Goal: Information Seeking & Learning: Stay updated

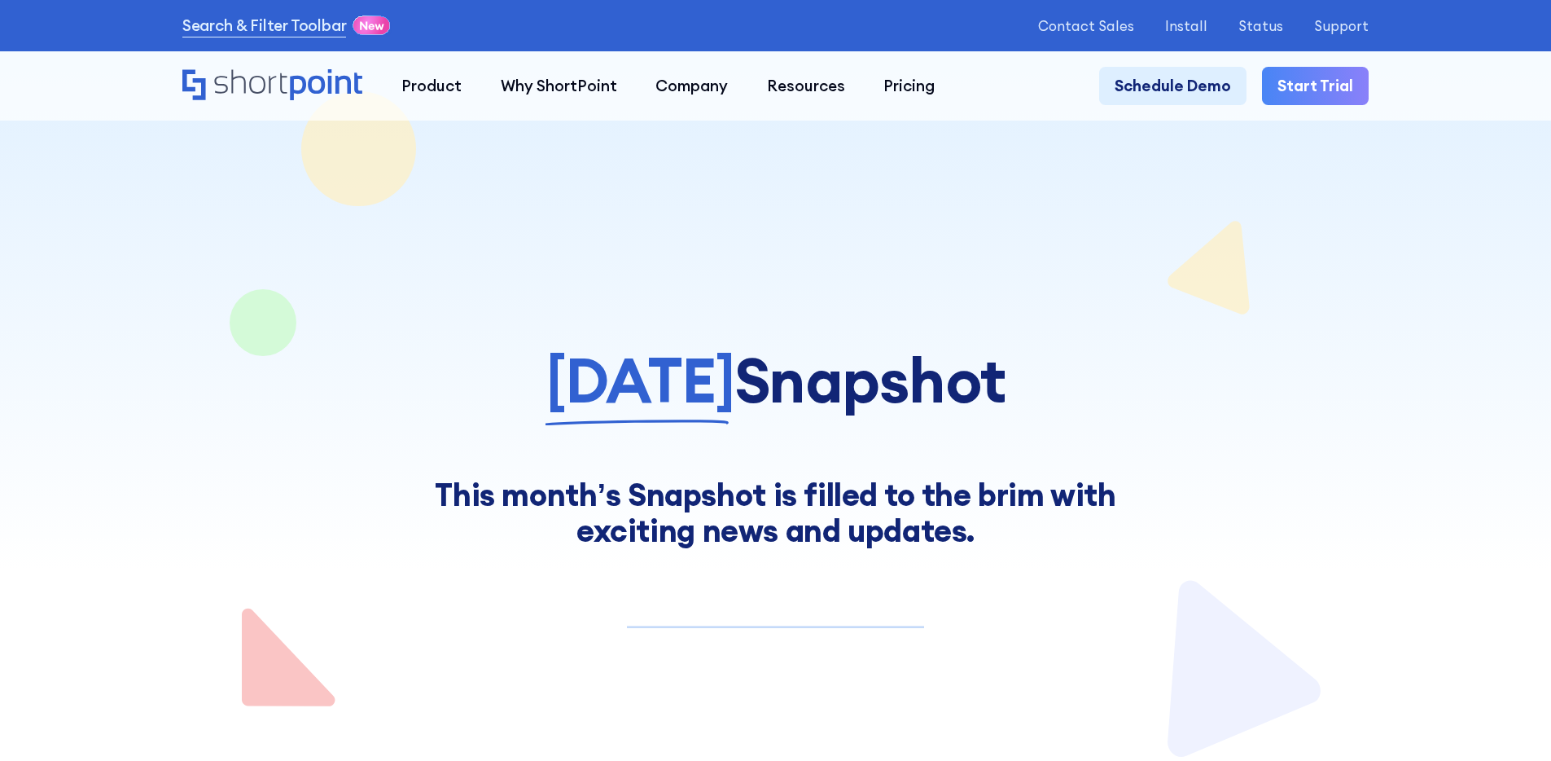
click at [1184, 360] on h1 "[DATE] Snapshot" at bounding box center [775, 380] width 1186 height 68
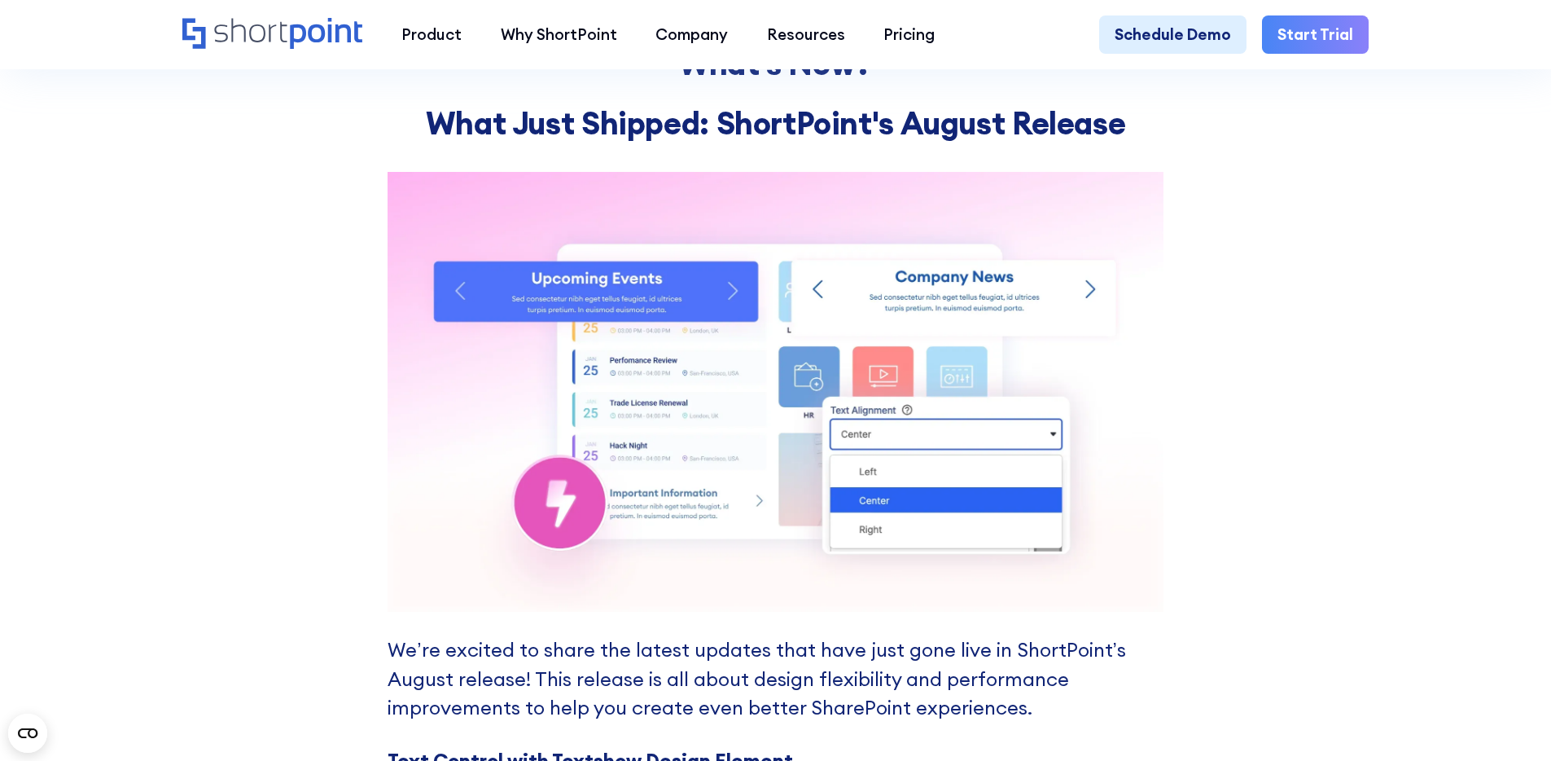
scroll to position [1347, 0]
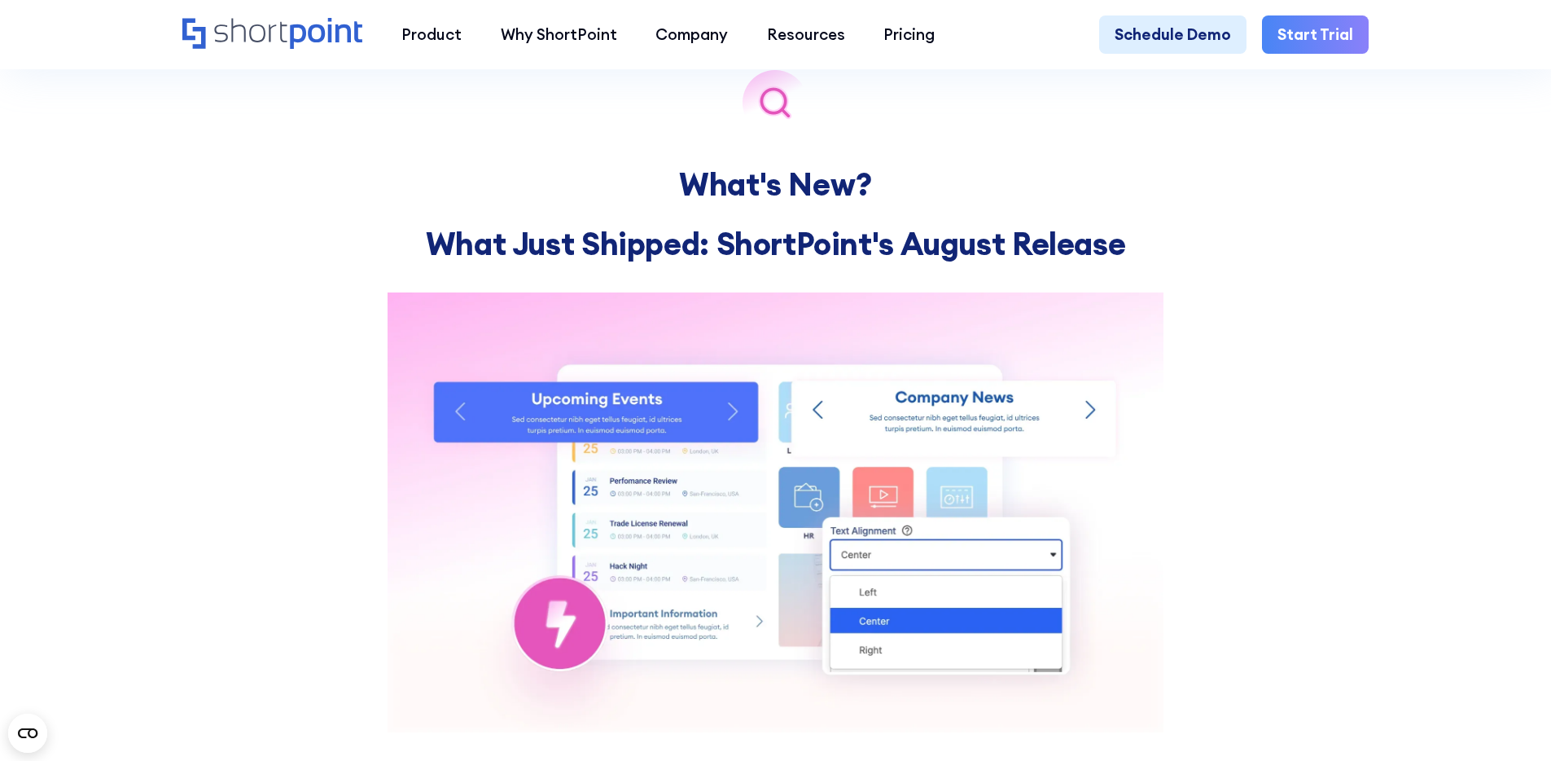
click at [1006, 110] on div at bounding box center [775, 102] width 775 height 65
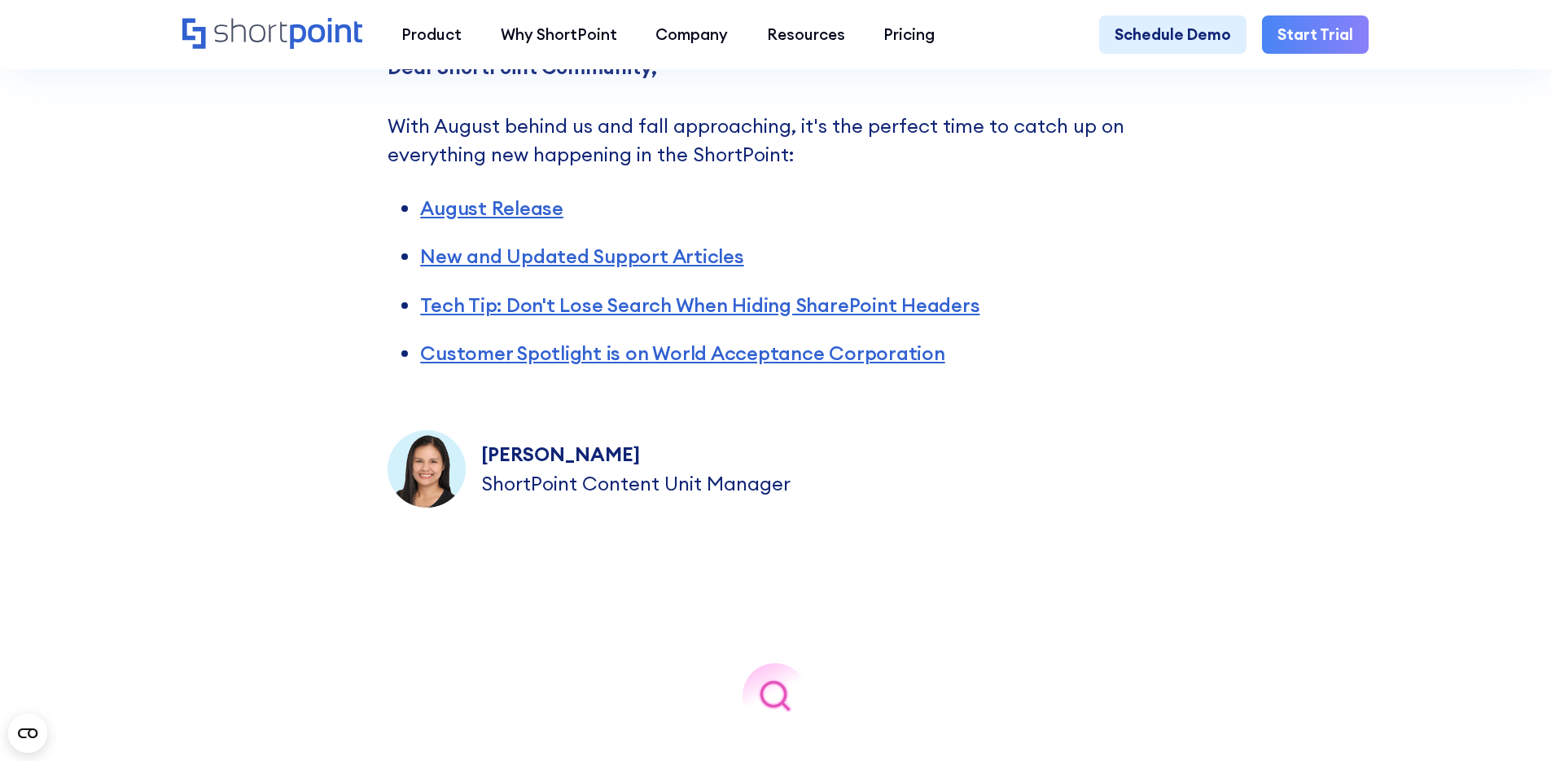
scroll to position [757, 0]
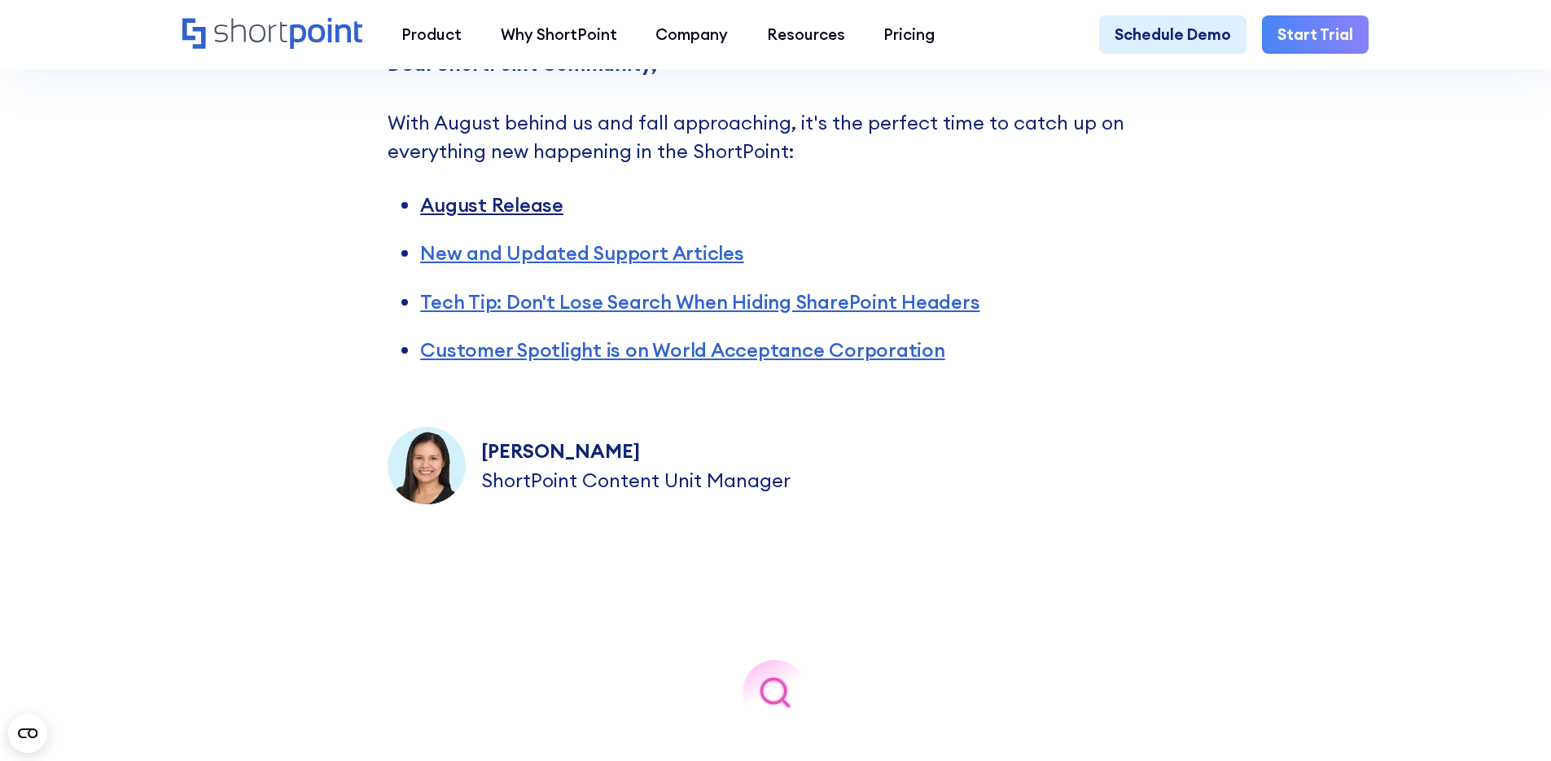
click at [509, 206] on link "August Release" at bounding box center [491, 204] width 143 height 24
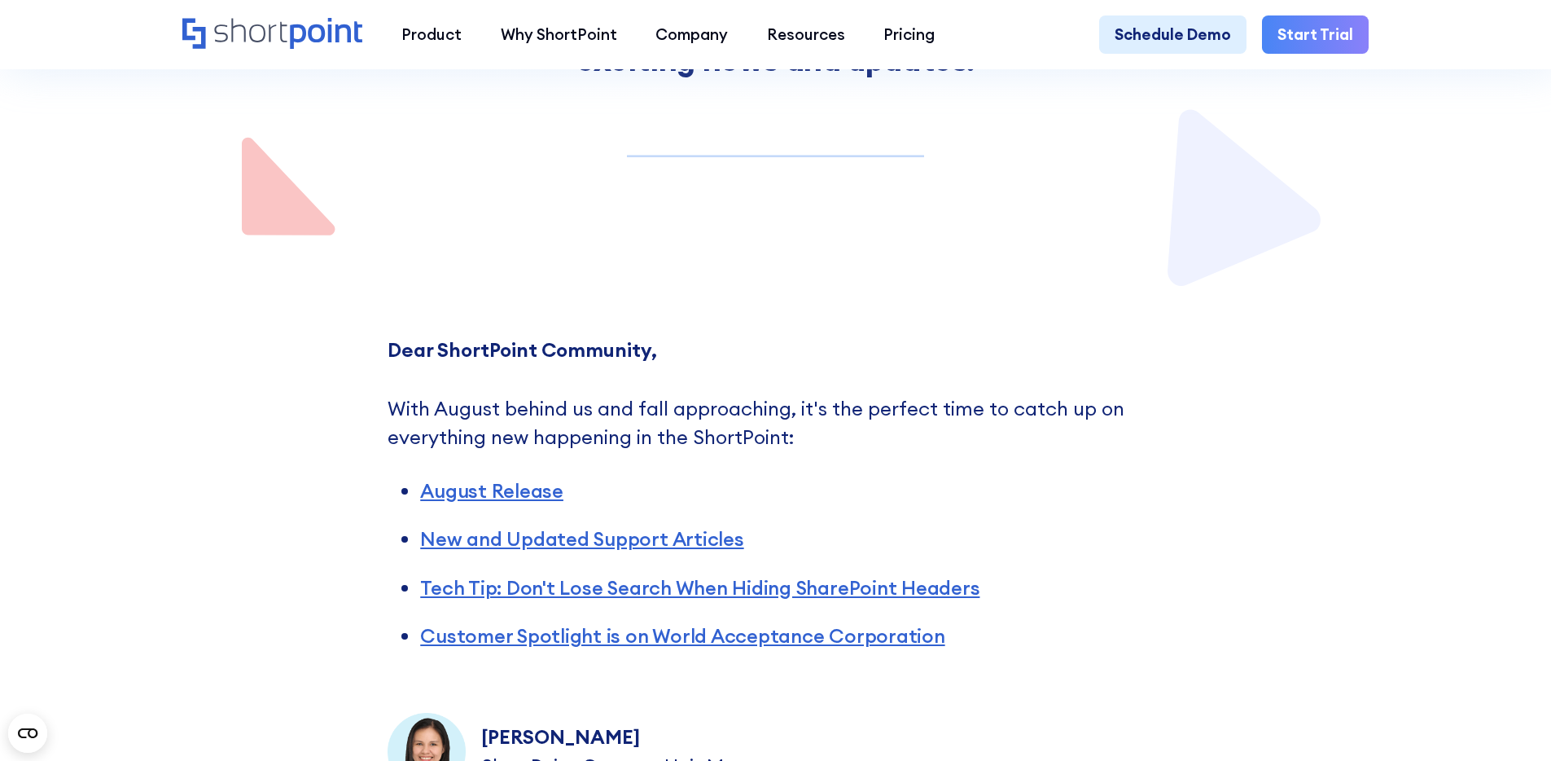
scroll to position [480, 0]
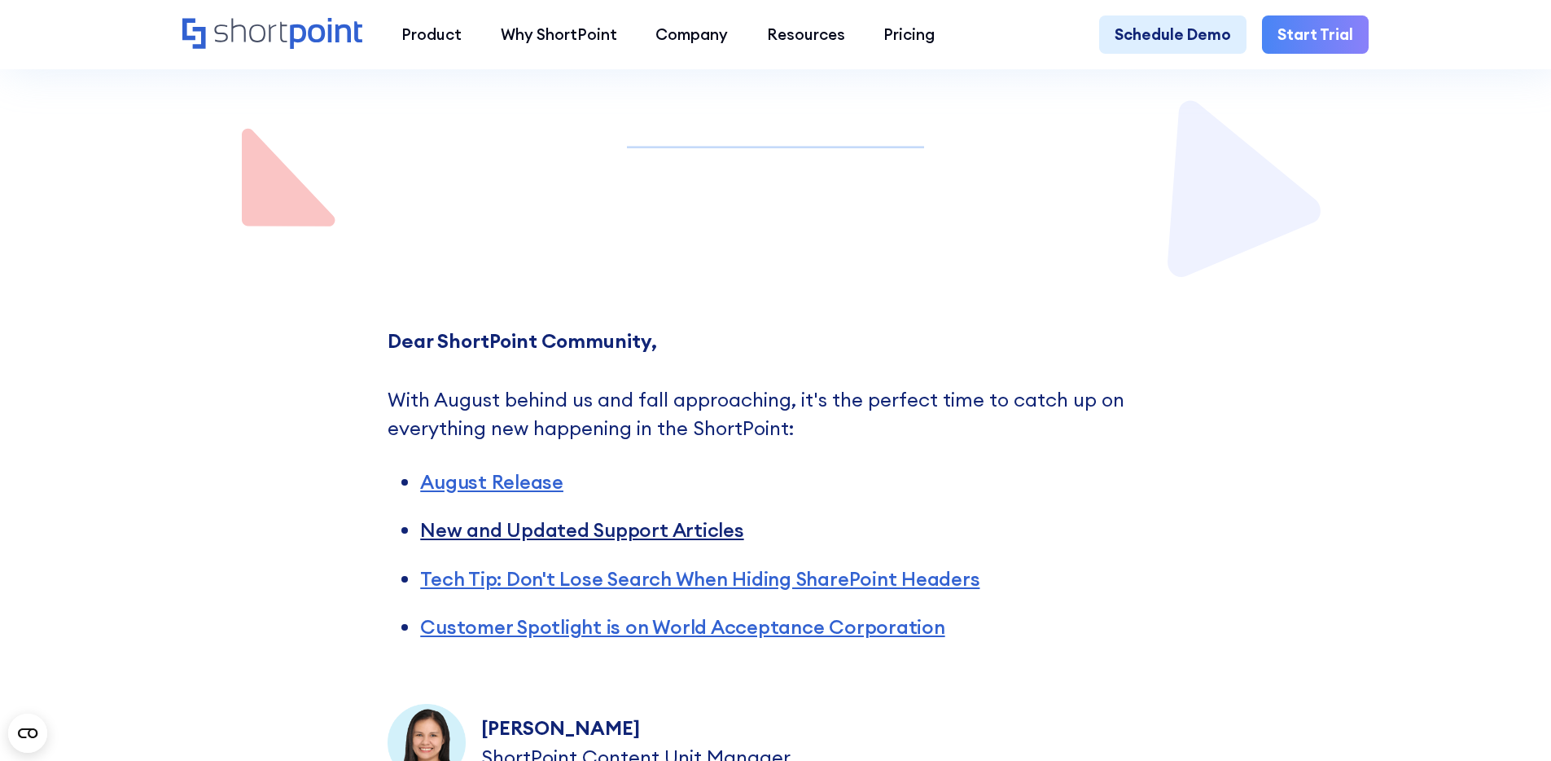
click at [578, 541] on link "New and Updated Support Articles" at bounding box center [581, 529] width 323 height 24
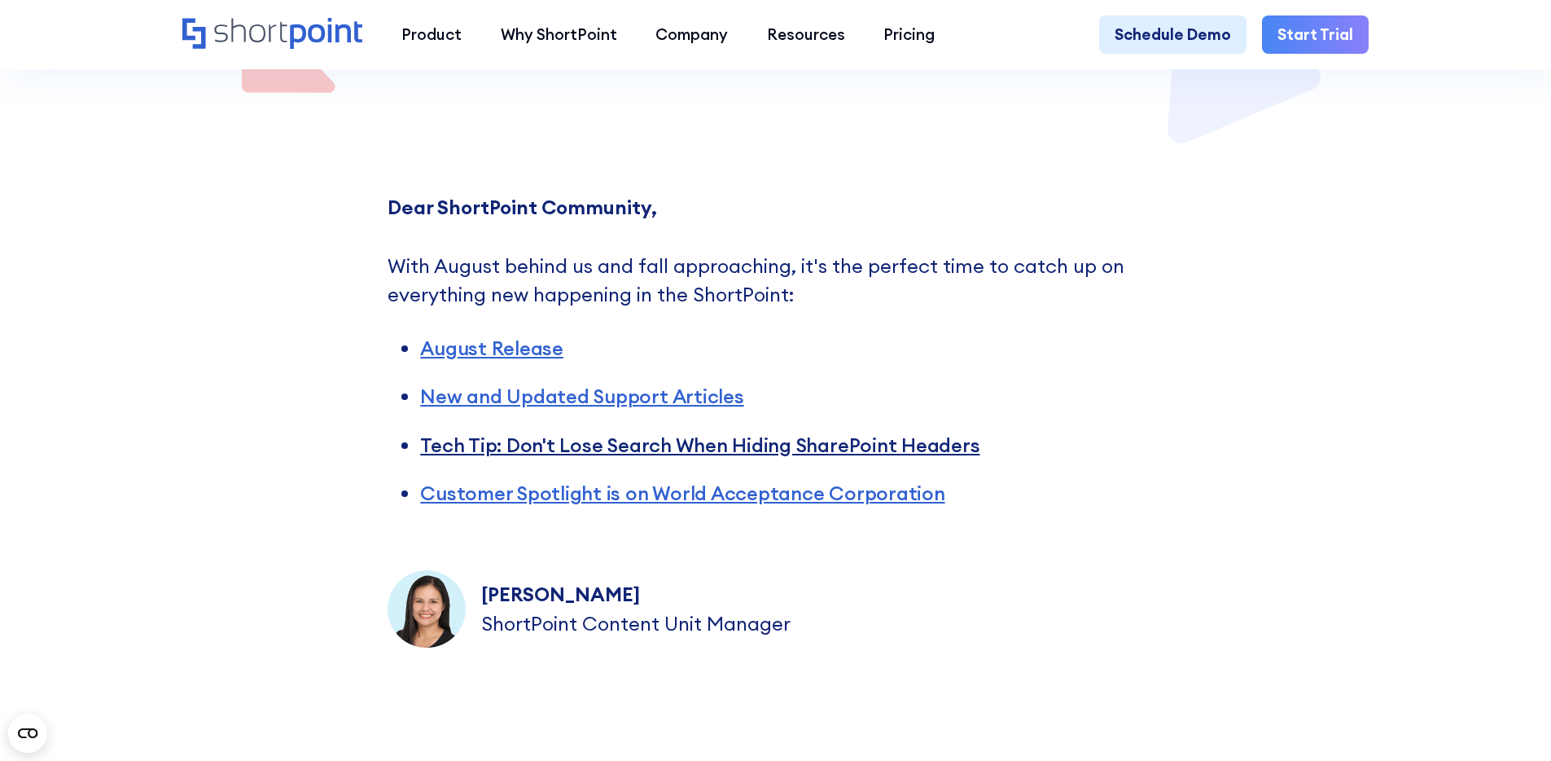
scroll to position [689, 0]
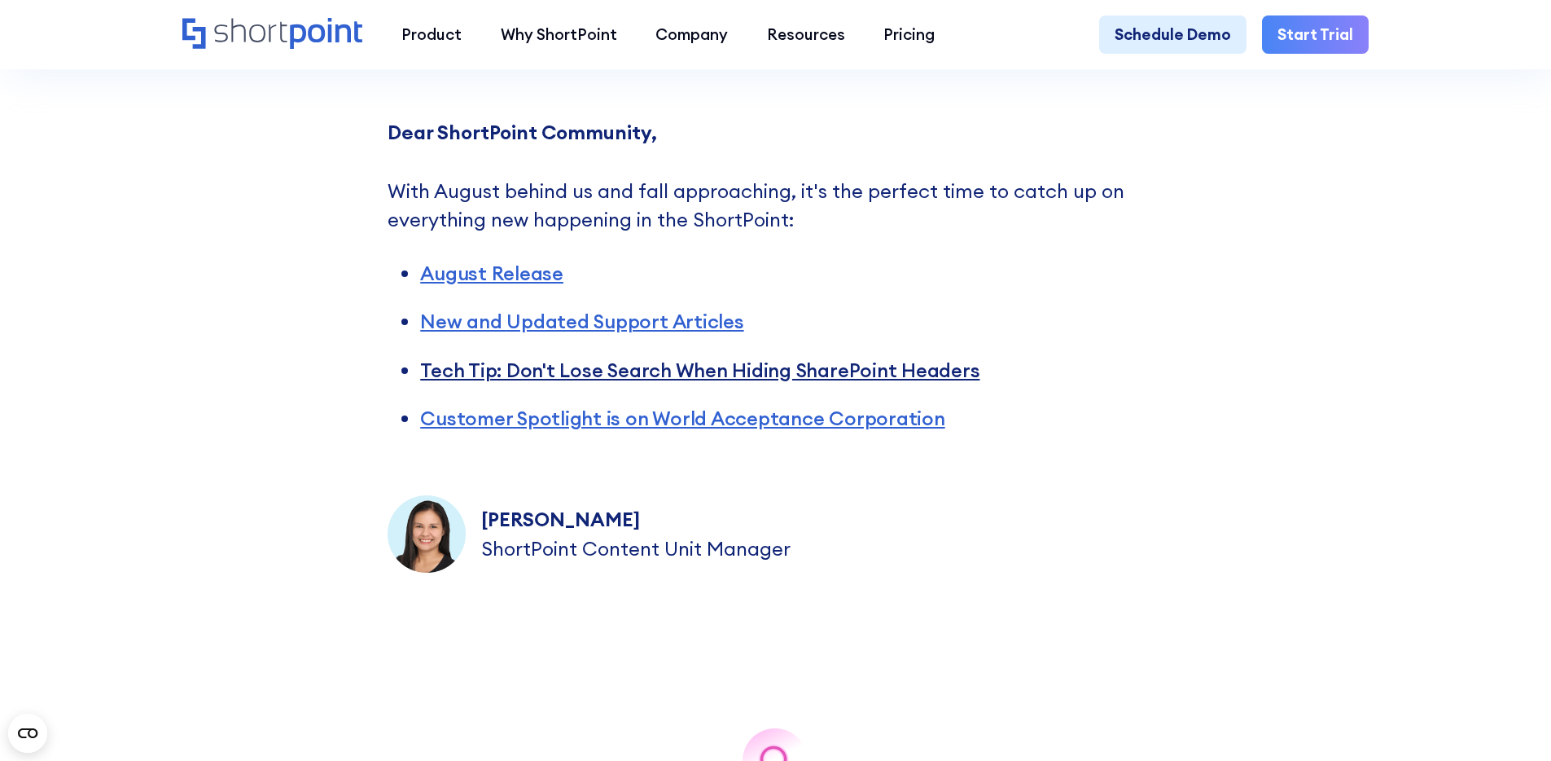
click at [856, 382] on link "Tech Tip: Don't Lose Search When Hiding SharePoint Headers" at bounding box center [699, 369] width 559 height 24
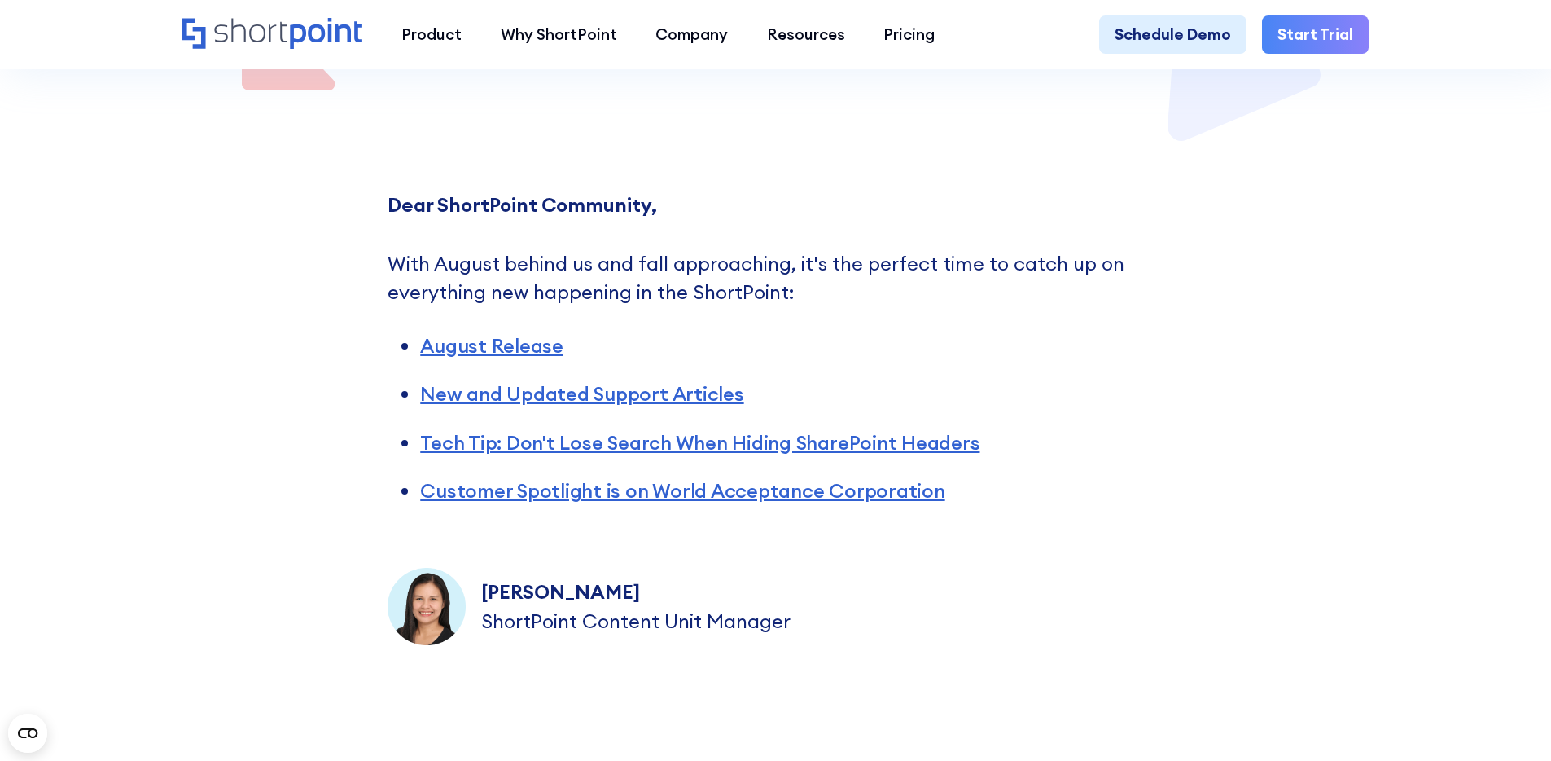
scroll to position [620, 0]
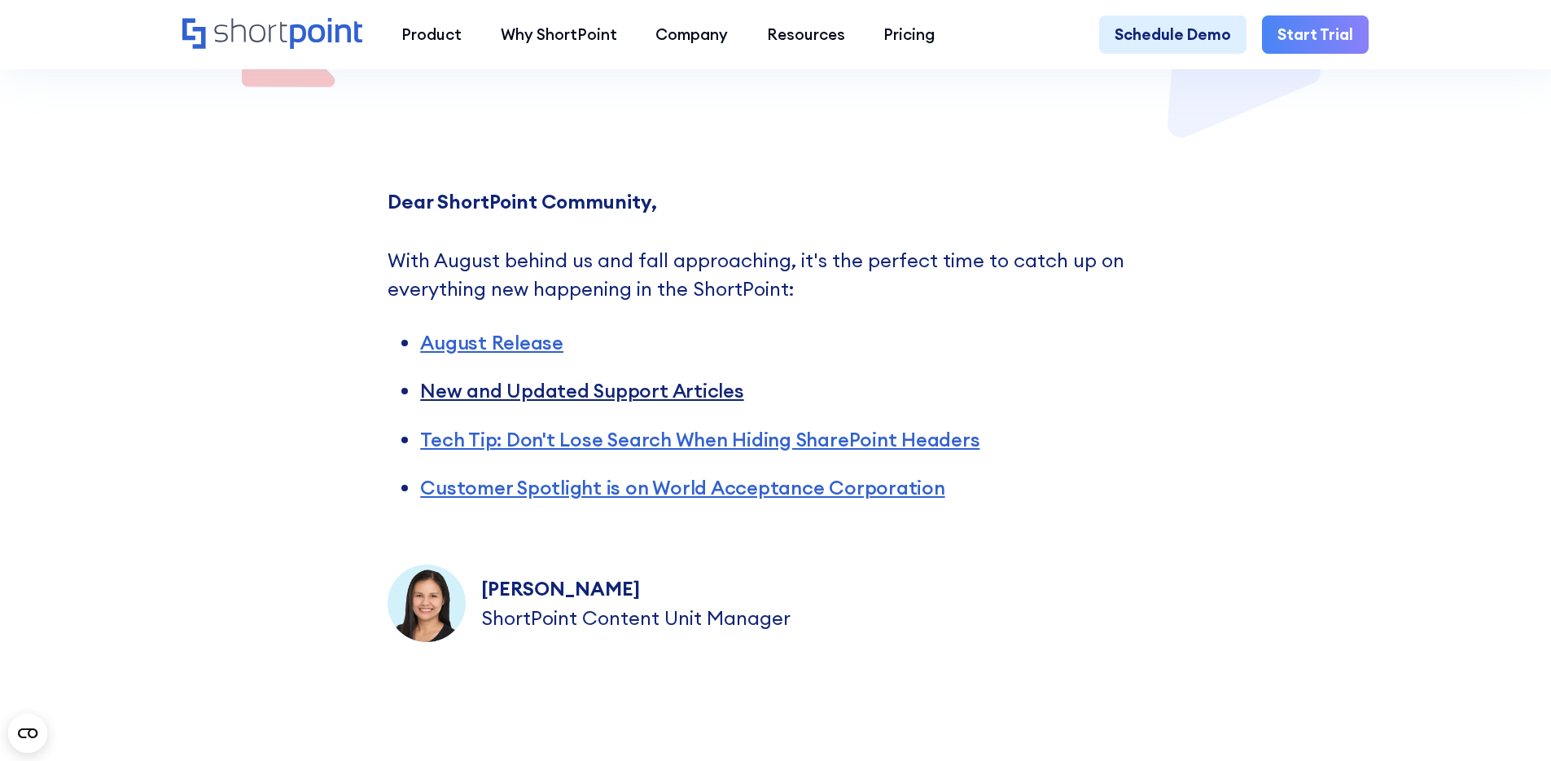
click at [638, 399] on link "New and Updated Support Articles" at bounding box center [581, 390] width 323 height 24
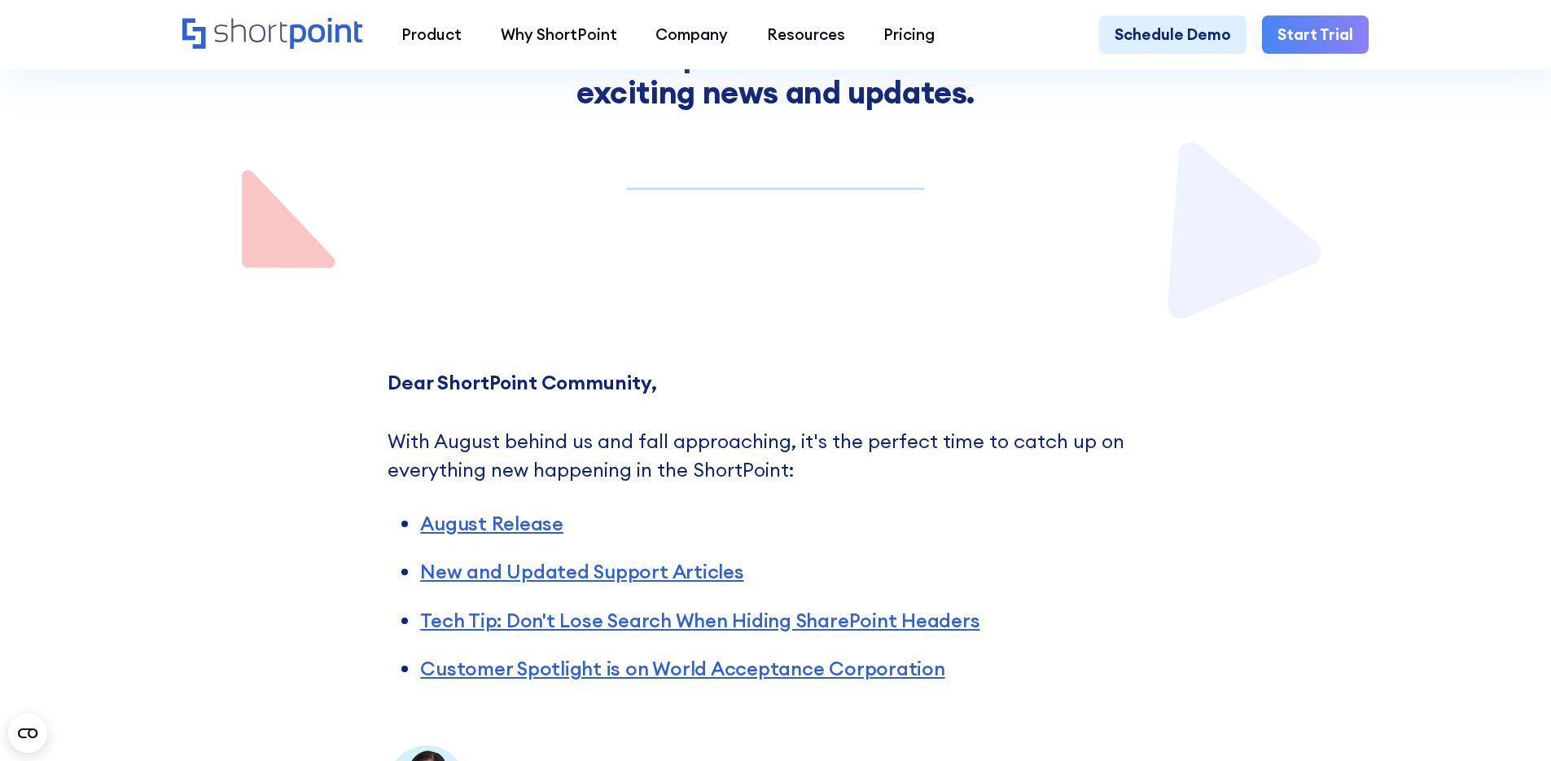
scroll to position [614, 0]
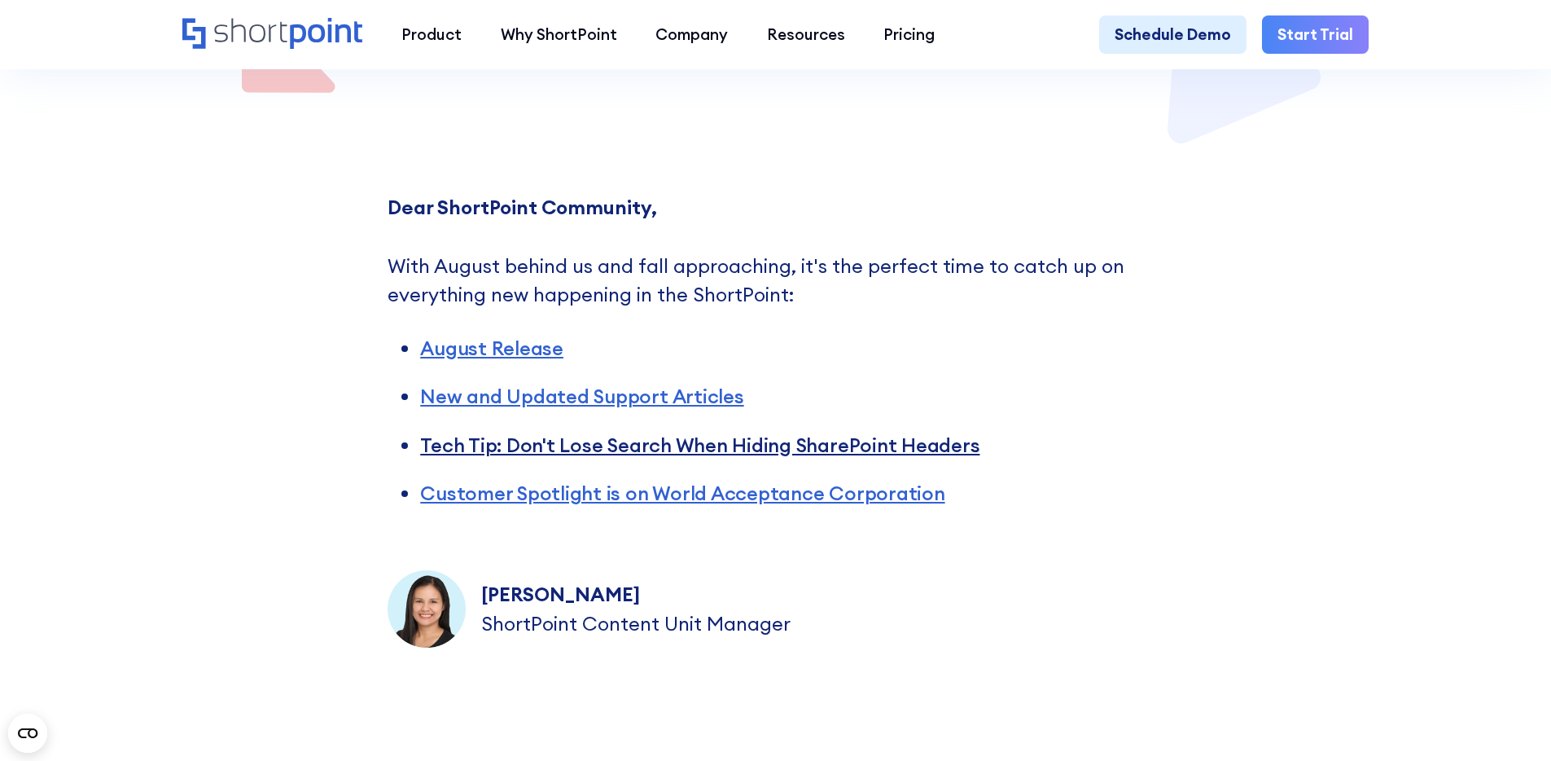
click at [681, 454] on link "Tech Tip: Don't Lose Search When Hiding SharePoint Headers" at bounding box center [699, 444] width 559 height 24
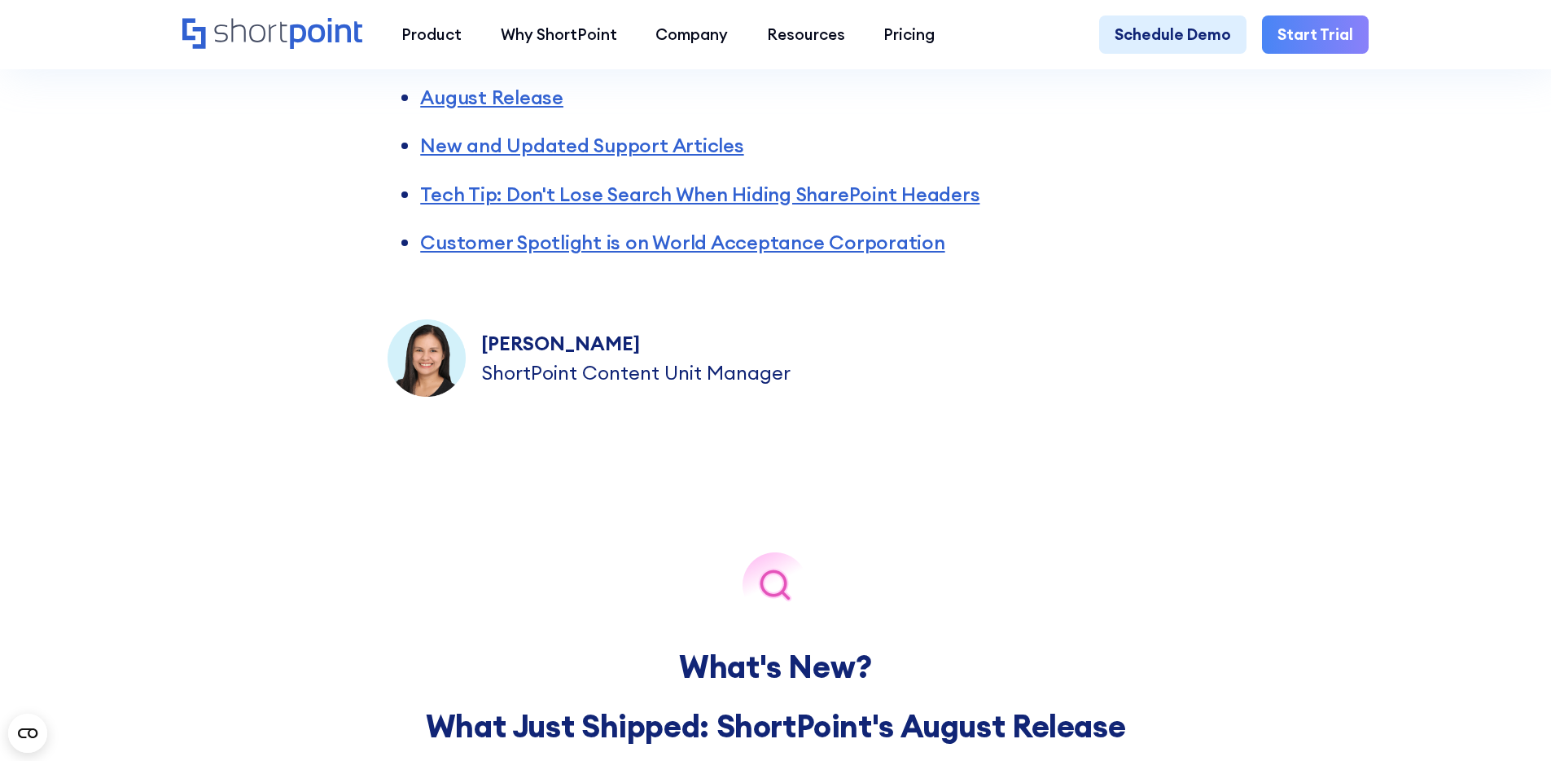
scroll to position [686, 0]
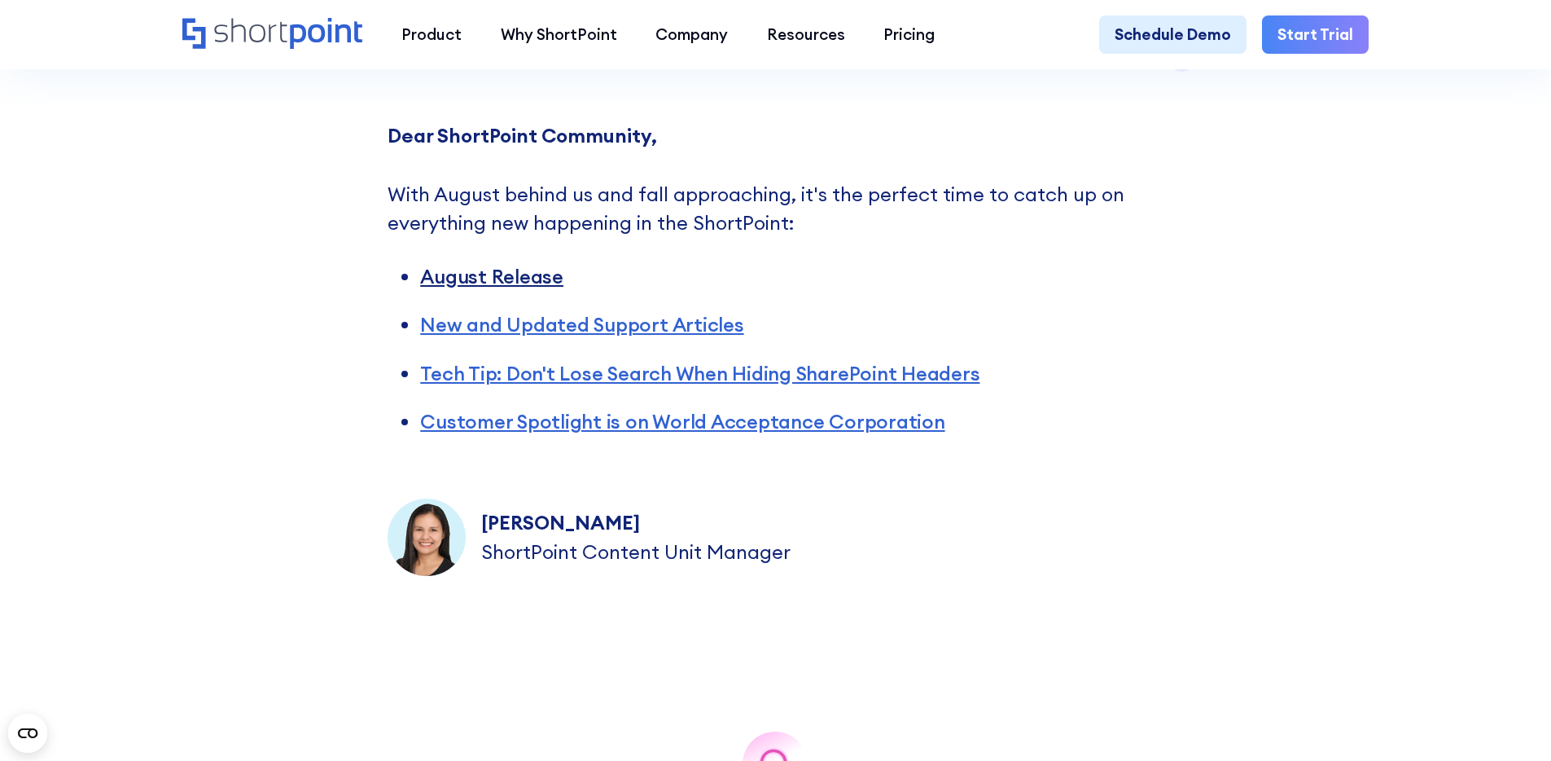
click at [508, 288] on link "August Release" at bounding box center [491, 276] width 143 height 24
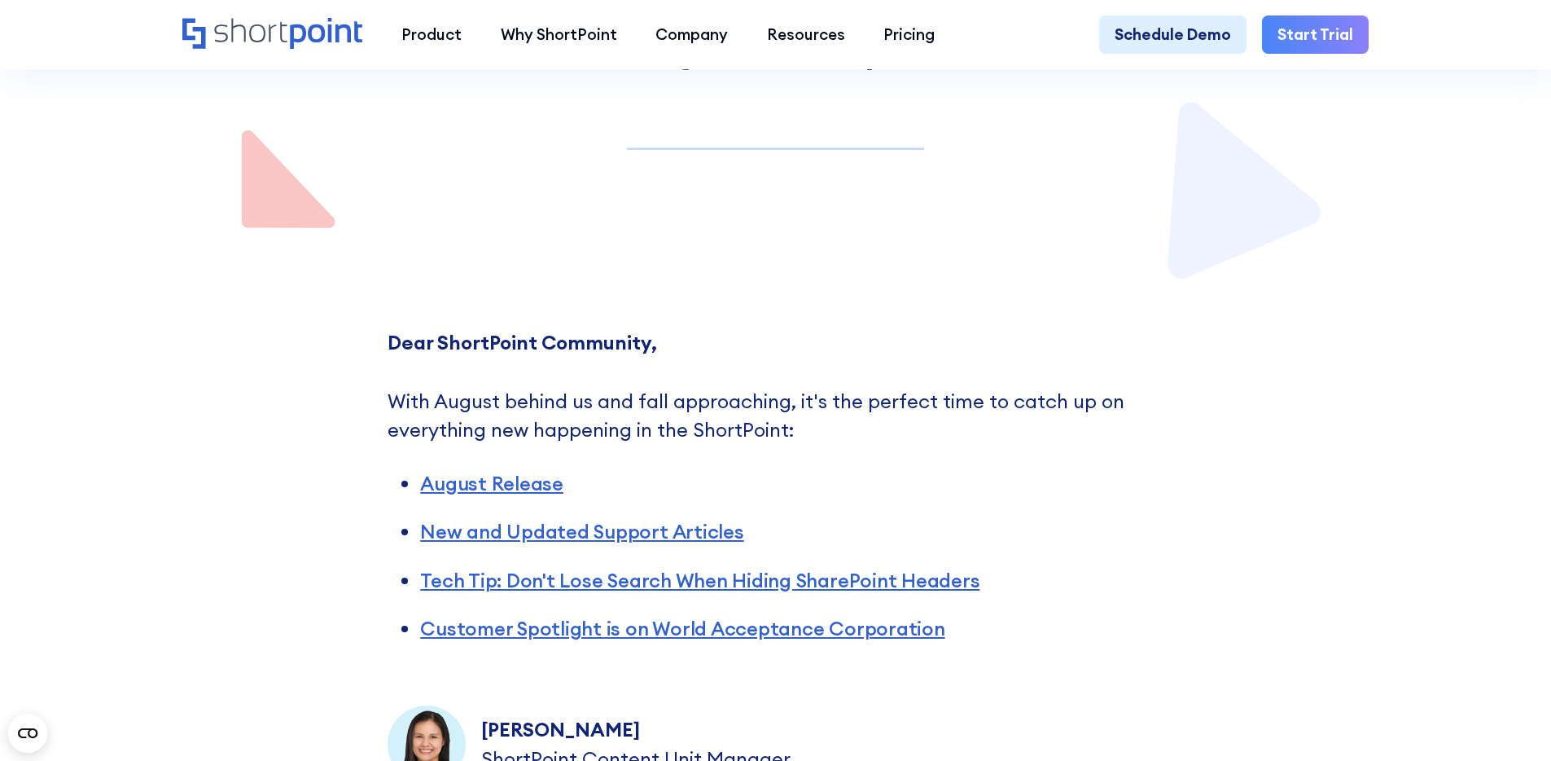
scroll to position [753, 0]
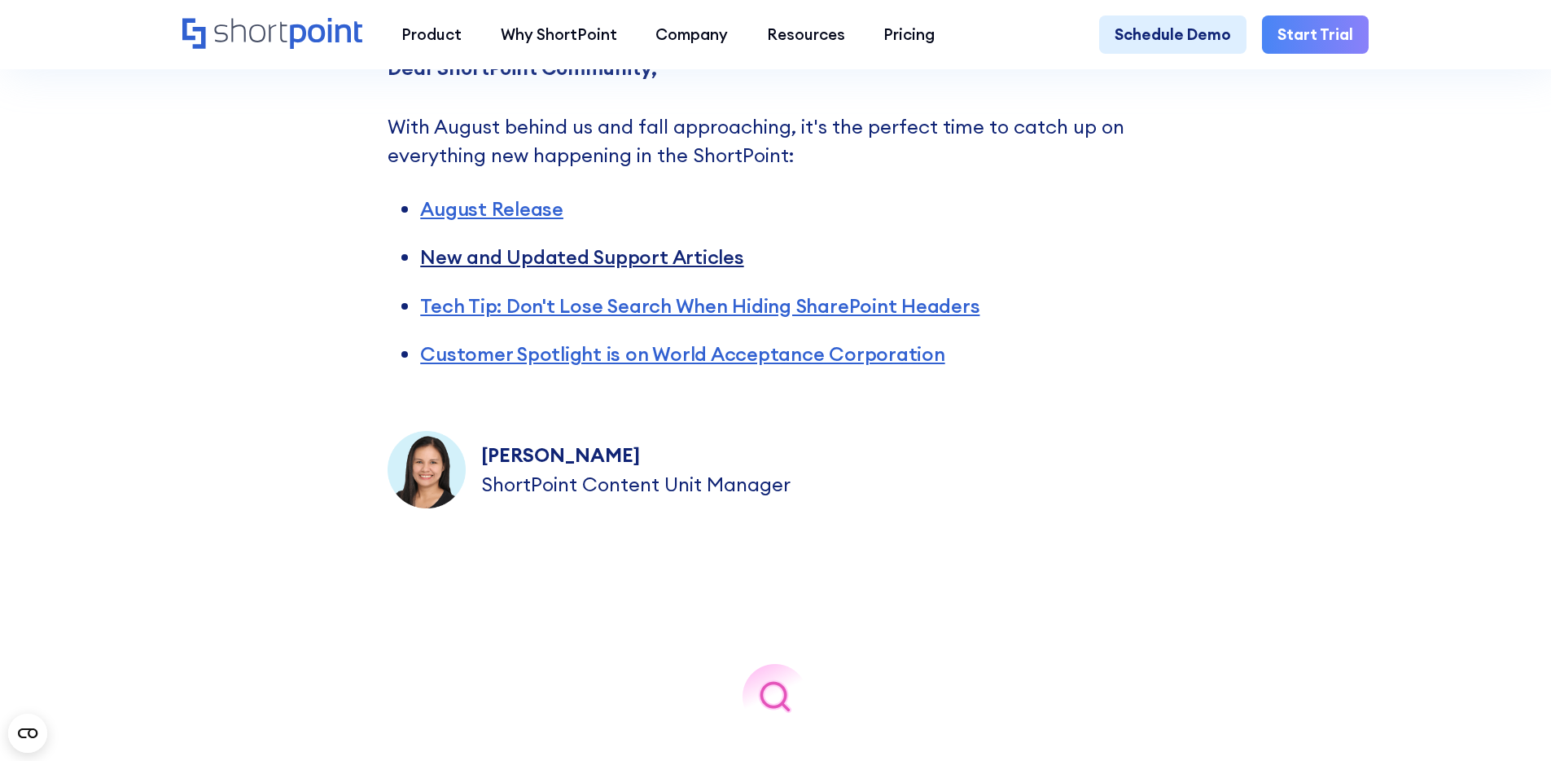
click at [643, 268] on link "New and Updated Support Articles" at bounding box center [581, 256] width 323 height 24
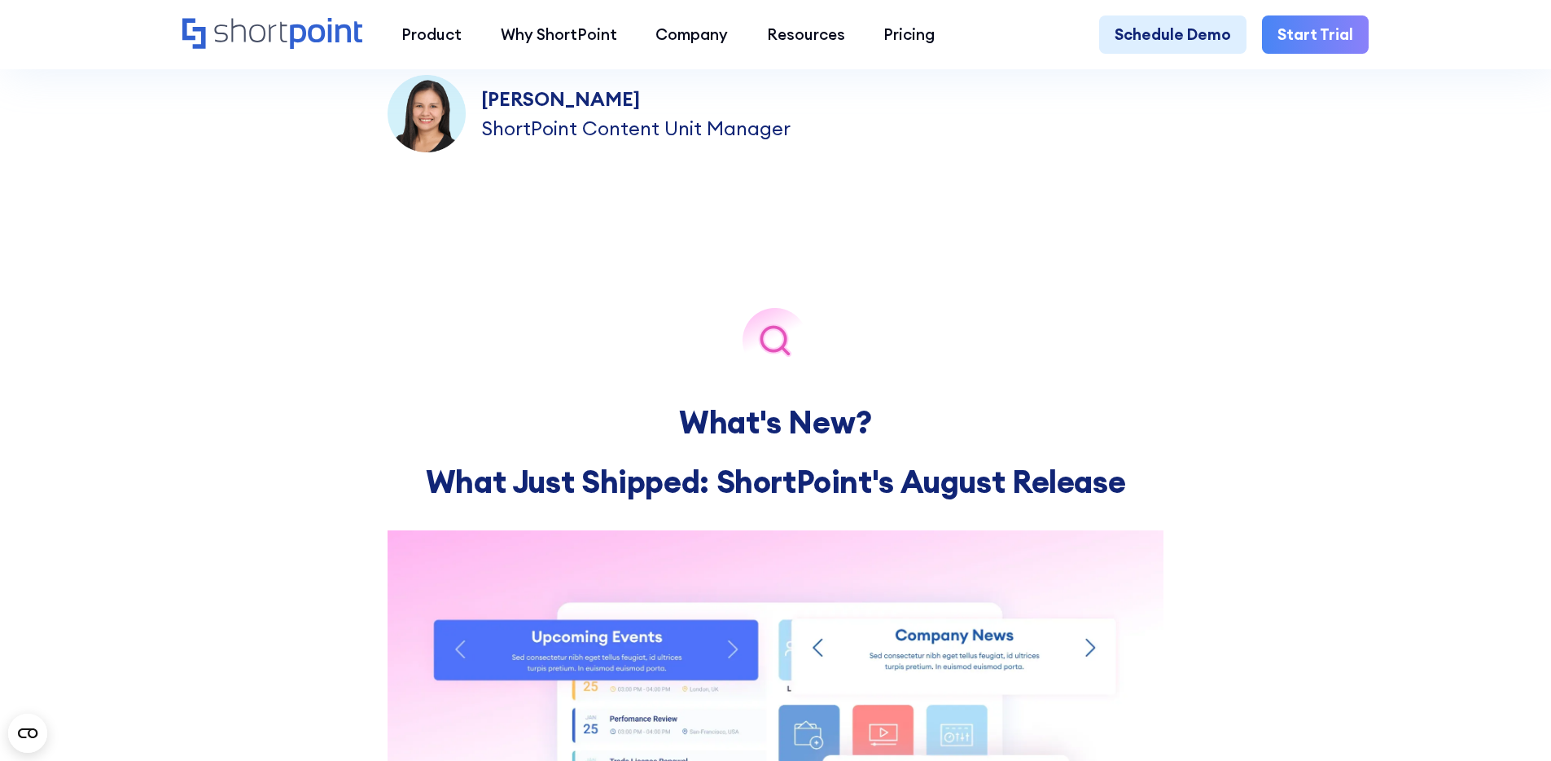
scroll to position [712, 0]
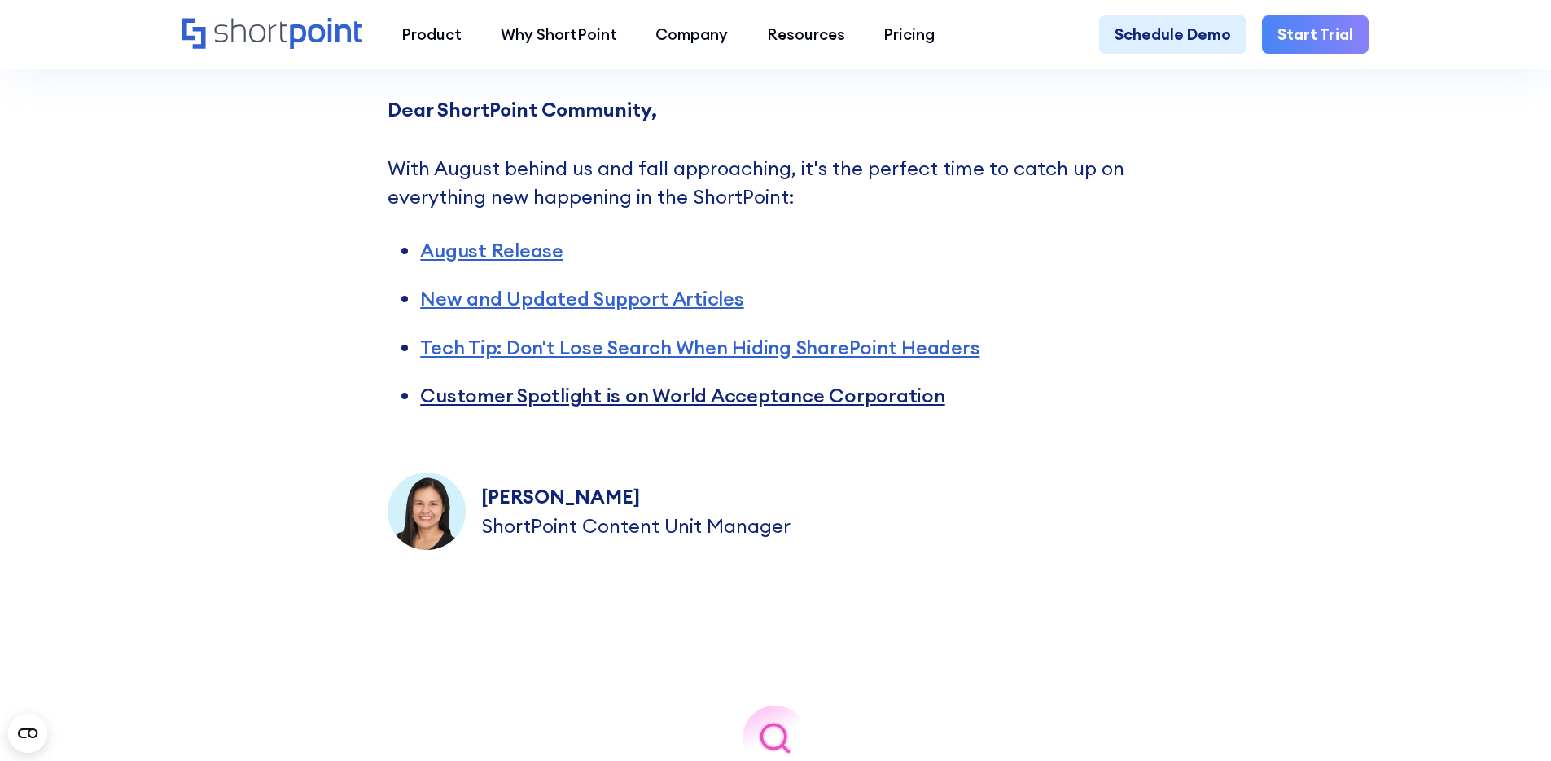
click at [627, 401] on link "Customer Spotlight is on World Acceptance Corporation" at bounding box center [682, 395] width 524 height 24
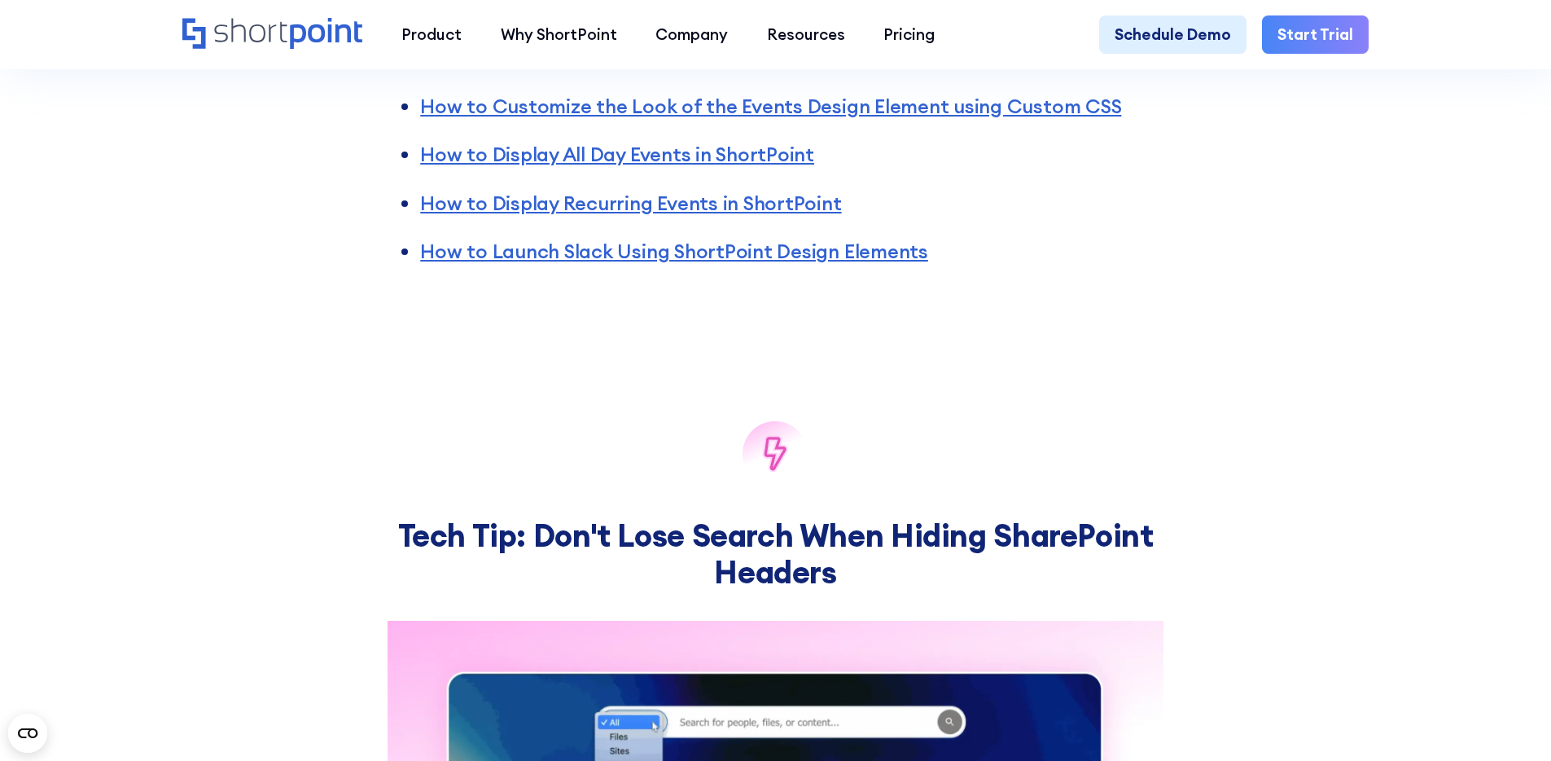
scroll to position [3867, 0]
